Goal: Task Accomplishment & Management: Complete application form

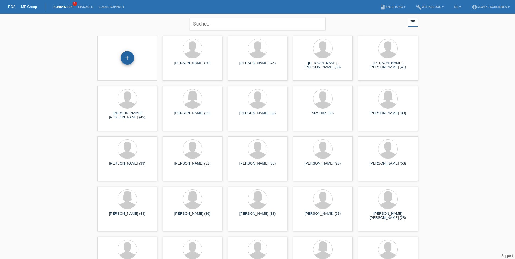
click at [131, 60] on div "+" at bounding box center [128, 58] width 14 height 14
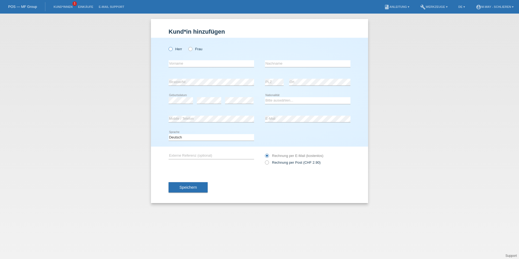
click at [168, 46] on icon at bounding box center [168, 46] width 0 height 0
click at [172, 49] on input "Herr" at bounding box center [171, 49] width 4 height 4
radio input "true"
click at [184, 67] on input "text" at bounding box center [212, 63] width 86 height 7
type input "[PERSON_NAME]"
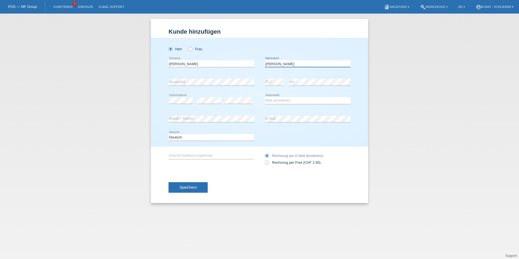
type input "[PERSON_NAME]"
click at [275, 100] on select "Bitte auswählen... [GEOGRAPHIC_DATA] [GEOGRAPHIC_DATA] [GEOGRAPHIC_DATA] [GEOGR…" at bounding box center [308, 100] width 86 height 7
select select "IT"
click at [265, 97] on select "Bitte auswählen... [GEOGRAPHIC_DATA] [GEOGRAPHIC_DATA] [GEOGRAPHIC_DATA] [GEOGR…" at bounding box center [308, 100] width 86 height 7
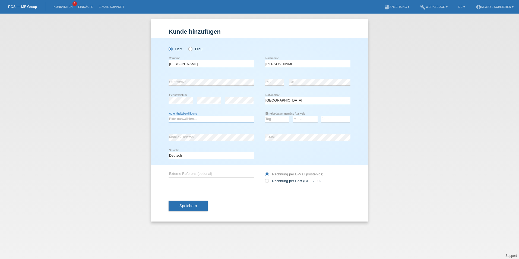
click at [206, 119] on select "Bitte auswählen... C B B - Flüchtlingsstatus Andere" at bounding box center [212, 119] width 86 height 7
select select "C"
click at [169, 116] on select "Bitte auswählen... C B B - Flüchtlingsstatus Andere" at bounding box center [212, 119] width 86 height 7
click at [277, 117] on select "Tag 01 02 03 04 05 06 07 08 09 10 11" at bounding box center [277, 119] width 24 height 7
select select "08"
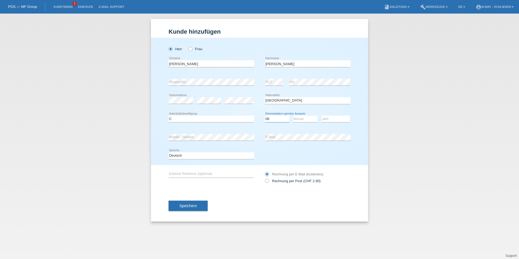
click at [265, 116] on select "Tag 01 02 03 04 05 06 07 08 09 10 11" at bounding box center [277, 119] width 24 height 7
click at [303, 119] on select "Monat 01 02 03 04 05 06 07 08 09 10 11" at bounding box center [305, 119] width 24 height 7
select select "11"
click at [293, 116] on select "Monat 01 02 03 04 05 06 07 08 09 10 11" at bounding box center [305, 119] width 24 height 7
click at [335, 121] on select "Jahr 2025 2024 2023 2022 2021 2020 2019 2018 2017 2016 2015 2014 2013 2012 2011…" at bounding box center [336, 119] width 29 height 7
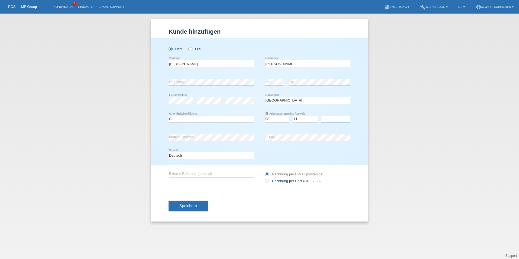
select select "1959"
click at [322, 116] on select "Jahr 2025 2024 2023 2022 2021 2020 2019 2018 2017 2016 2015 2014 2013 2012 2011…" at bounding box center [336, 119] width 29 height 7
click at [294, 158] on div "Deutsch Français Italiano English error Sprache" at bounding box center [260, 156] width 182 height 18
click at [194, 203] on button "Speichern" at bounding box center [188, 206] width 39 height 10
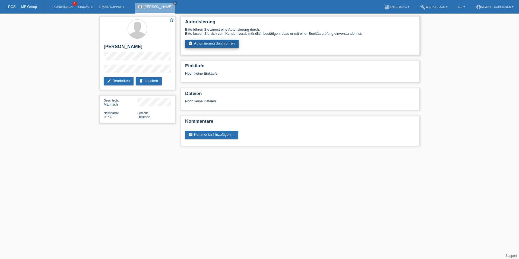
click at [207, 43] on link "assignment_turned_in Autorisierung durchführen" at bounding box center [212, 44] width 54 height 8
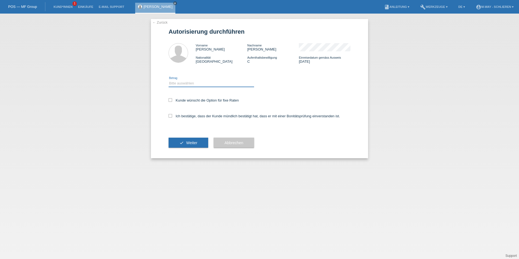
click at [183, 83] on select "Bitte auswählen CHF 1.00 - CHF 499.00 CHF 500.00 - CHF 1'999.00 CHF 2'000.00 - …" at bounding box center [212, 83] width 86 height 7
select select "3"
click at [169, 80] on select "Bitte auswählen CHF 1.00 - CHF 499.00 CHF 500.00 - CHF 1'999.00 CHF 2'000.00 - …" at bounding box center [212, 83] width 86 height 7
click at [176, 100] on label "Kunde wünscht die Option für fixe Raten" at bounding box center [204, 100] width 70 height 4
click at [172, 100] on input "Kunde wünscht die Option für fixe Raten" at bounding box center [171, 100] width 4 height 4
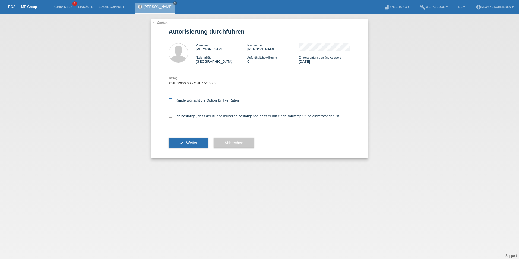
checkbox input "true"
click at [172, 116] on icon at bounding box center [171, 116] width 4 height 4
click at [172, 116] on input "Ich bestätige, dass der Kunde mündlich bestätigt hat, dass er mit einer Bonität…" at bounding box center [171, 116] width 4 height 4
checkbox input "true"
click at [187, 142] on span "Weiter" at bounding box center [191, 143] width 11 height 4
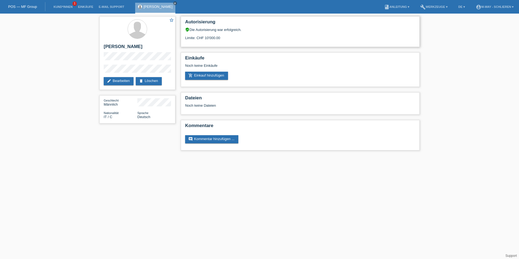
drag, startPoint x: 240, startPoint y: 37, endPoint x: 191, endPoint y: 39, distance: 49.5
click at [191, 39] on div "Limite: CHF 10'000.00" at bounding box center [300, 36] width 230 height 8
drag, startPoint x: 191, startPoint y: 39, endPoint x: 272, endPoint y: 37, distance: 81.8
click at [272, 37] on div "Limite: CHF 10'000.00" at bounding box center [300, 36] width 230 height 8
click at [166, 68] on div "star_border Antonio Russo edit Bearbeiten delete Löschen" at bounding box center [137, 53] width 76 height 74
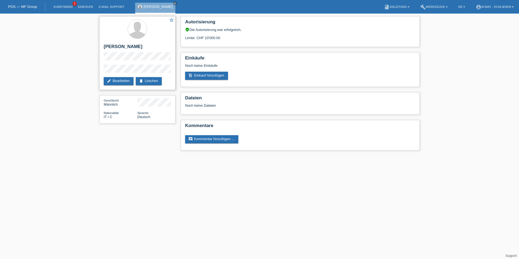
click at [114, 25] on div at bounding box center [137, 29] width 67 height 20
